Goal: Navigation & Orientation: Find specific page/section

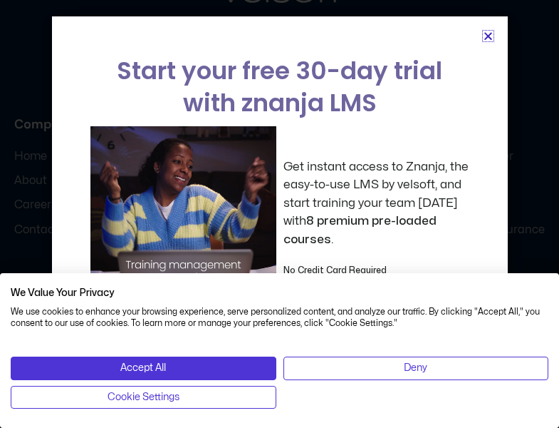
scroll to position [2646, 0]
